Goal: Transaction & Acquisition: Purchase product/service

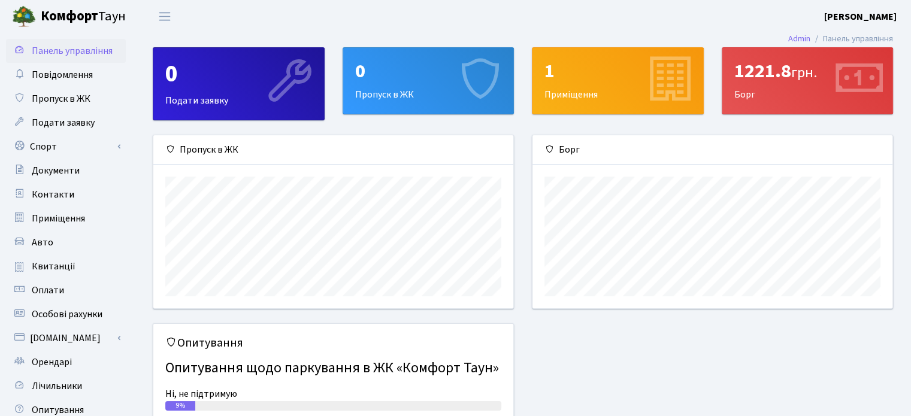
scroll to position [172, 359]
click at [47, 268] on span "Квитанції" at bounding box center [54, 266] width 44 height 13
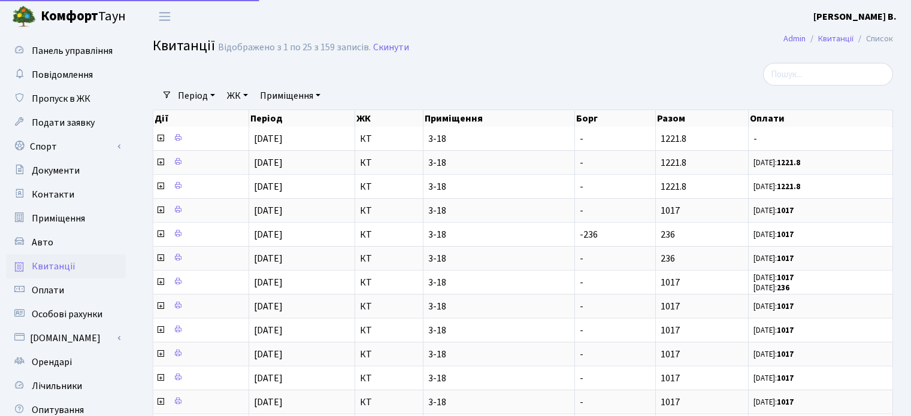
select select "25"
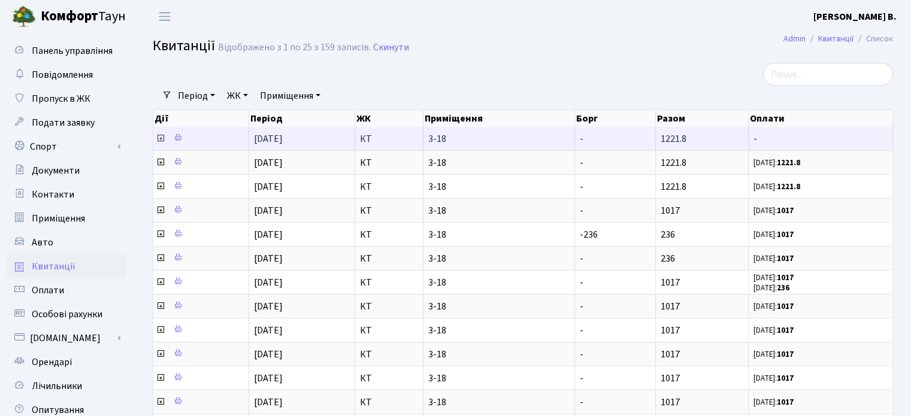
click at [729, 147] on td "1221.8" at bounding box center [702, 138] width 93 height 23
click at [162, 138] on icon at bounding box center [161, 139] width 10 height 10
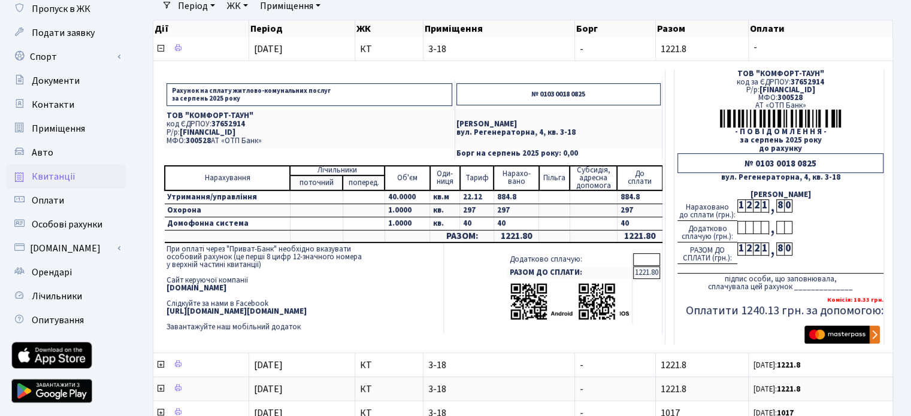
scroll to position [180, 0]
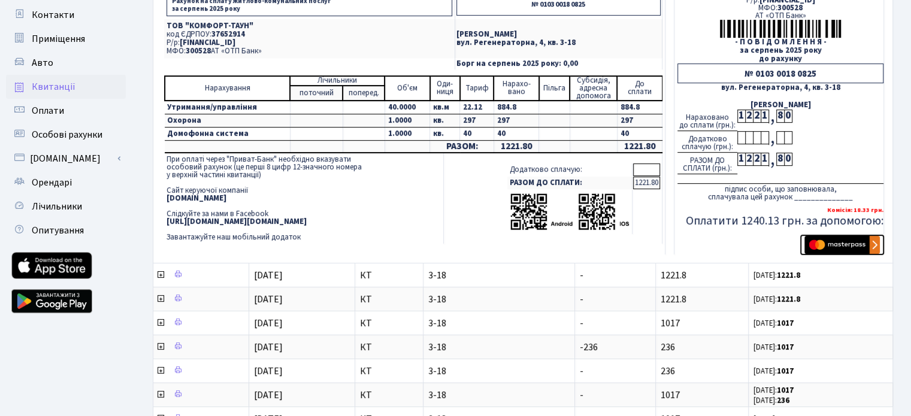
click at [840, 244] on img "submit" at bounding box center [841, 245] width 75 height 18
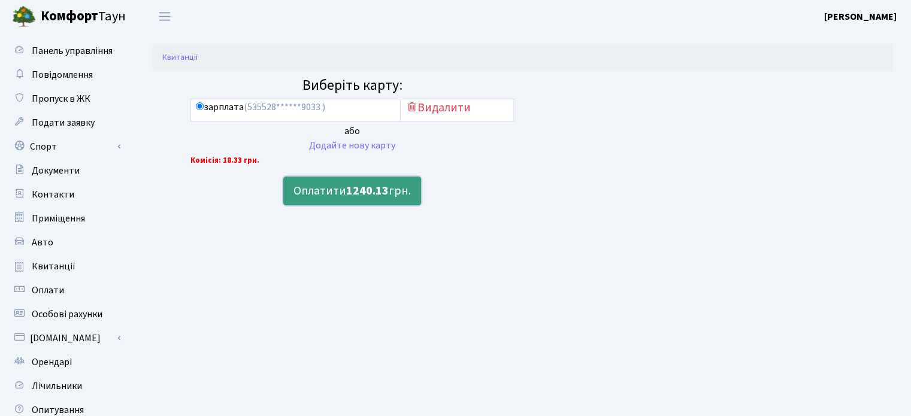
click at [360, 192] on b "1240.13" at bounding box center [367, 191] width 43 height 17
